Goal: Information Seeking & Learning: Learn about a topic

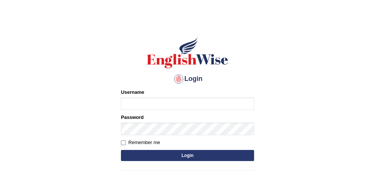
scroll to position [24, 0]
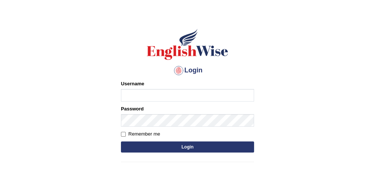
type input "obehi00"
click at [209, 146] on button "Login" at bounding box center [187, 147] width 133 height 11
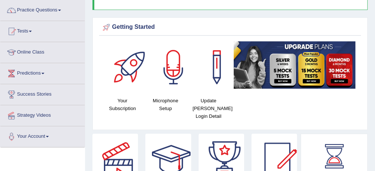
scroll to position [49, 0]
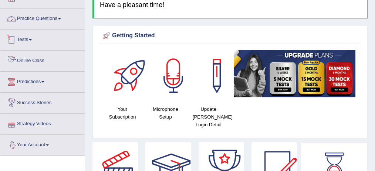
click at [51, 18] on link "Practice Questions" at bounding box center [42, 18] width 84 height 18
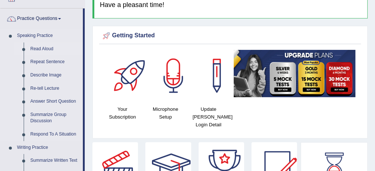
click at [47, 48] on link "Read Aloud" at bounding box center [55, 49] width 56 height 13
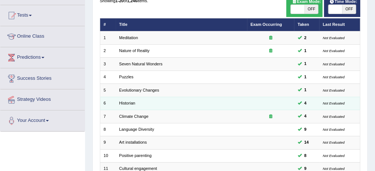
scroll to position [74, 0]
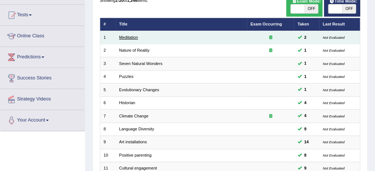
click at [133, 37] on link "Meditation" at bounding box center [128, 37] width 19 height 4
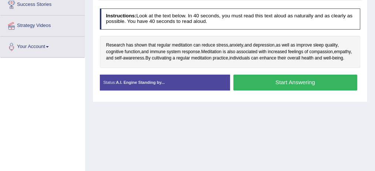
scroll to position [148, 0]
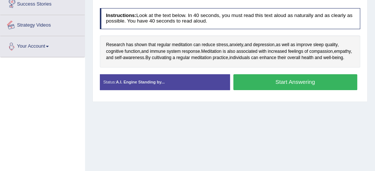
drag, startPoint x: 36, startPoint y: 149, endPoint x: 39, endPoint y: 135, distance: 14.4
click at [36, 149] on div "Toggle navigation Home Practice Questions Speaking Practice Read Aloud Repeat S…" at bounding box center [187, 44] width 375 height 385
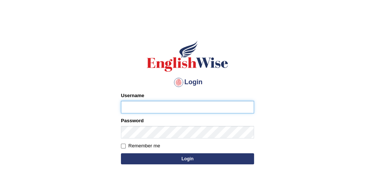
scroll to position [24, 0]
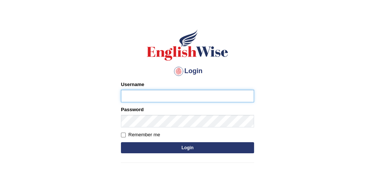
type input "obehi00"
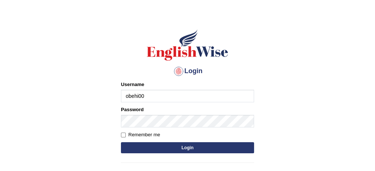
click at [182, 148] on button "Login" at bounding box center [187, 147] width 133 height 11
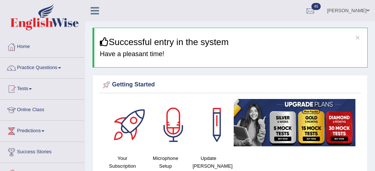
click at [190, 146] on div at bounding box center [174, 125] width 52 height 52
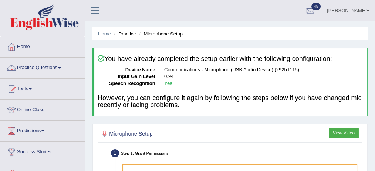
click at [44, 63] on link "Practice Questions" at bounding box center [42, 67] width 84 height 18
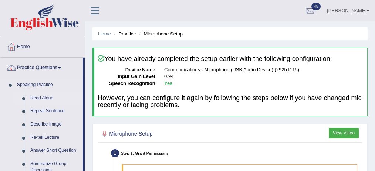
click at [48, 97] on link "Read Aloud" at bounding box center [55, 98] width 56 height 13
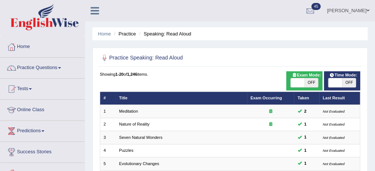
click at [337, 10] on link "[PERSON_NAME]" at bounding box center [348, 9] width 54 height 19
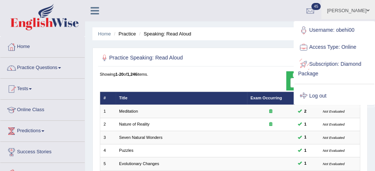
click at [323, 93] on link "Log out" at bounding box center [334, 96] width 80 height 17
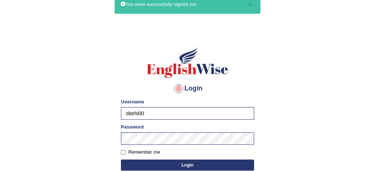
scroll to position [49, 0]
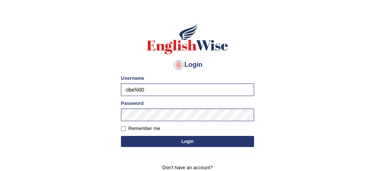
drag, startPoint x: 212, startPoint y: 85, endPoint x: 225, endPoint y: 78, distance: 15.7
click at [212, 85] on input "obehi00" at bounding box center [187, 90] width 133 height 13
type input "bhagwantbrar"
click at [179, 143] on button "Login" at bounding box center [187, 141] width 133 height 11
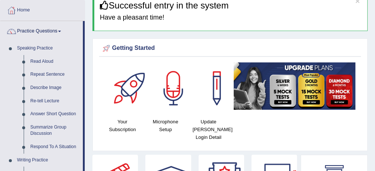
scroll to position [49, 0]
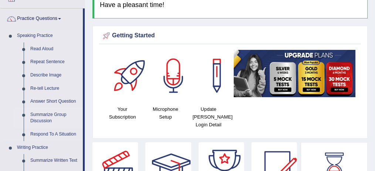
click at [47, 113] on link "Summarize Group Discussion" at bounding box center [55, 118] width 56 height 20
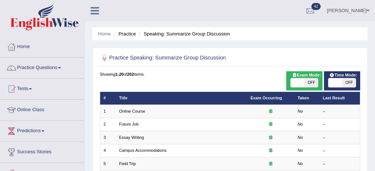
click at [129, 109] on link "Online Course" at bounding box center [132, 111] width 26 height 4
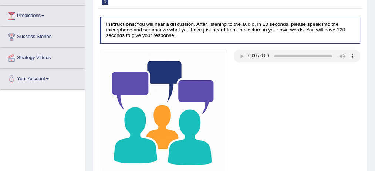
scroll to position [123, 0]
